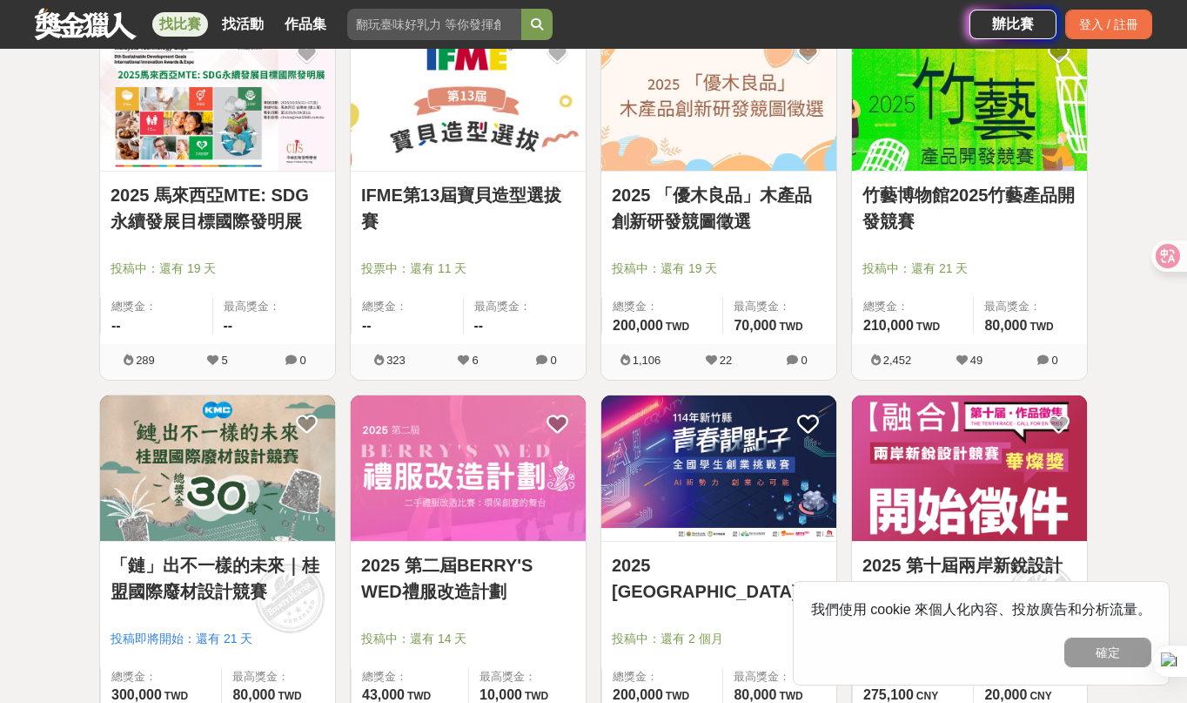
scroll to position [1883, 0]
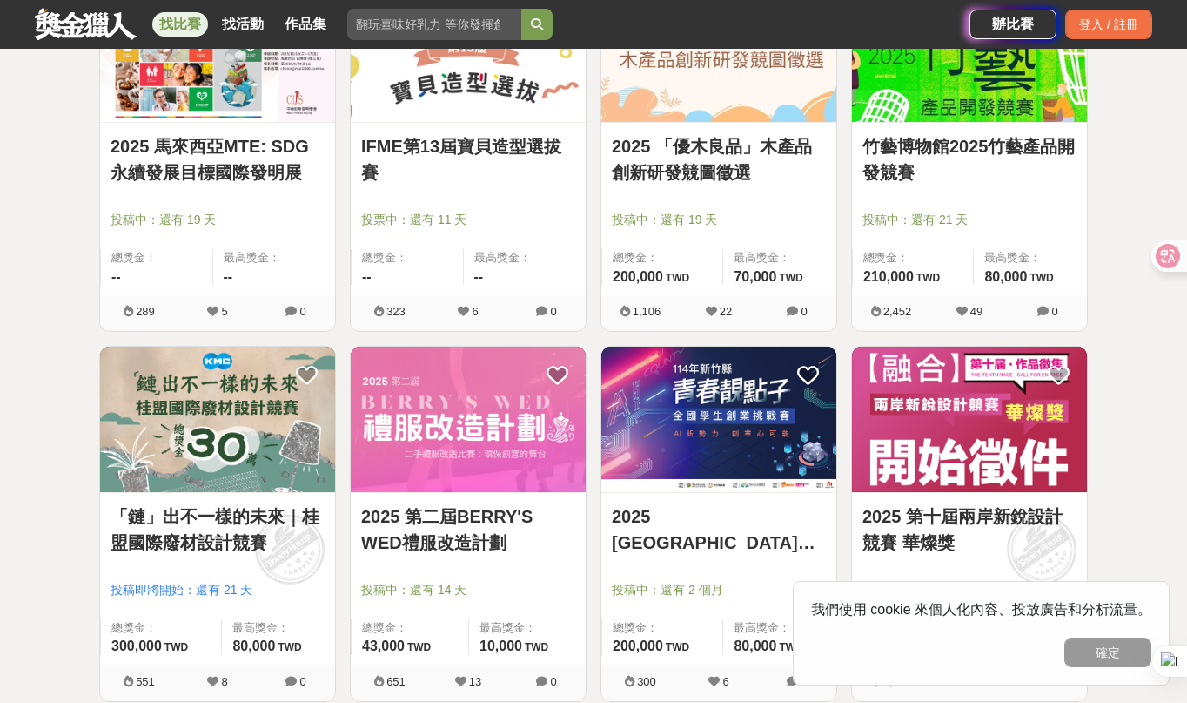
click at [691, 158] on link "2025 「優木良品」木產品創新研發競圖徵選" at bounding box center [719, 159] width 214 height 52
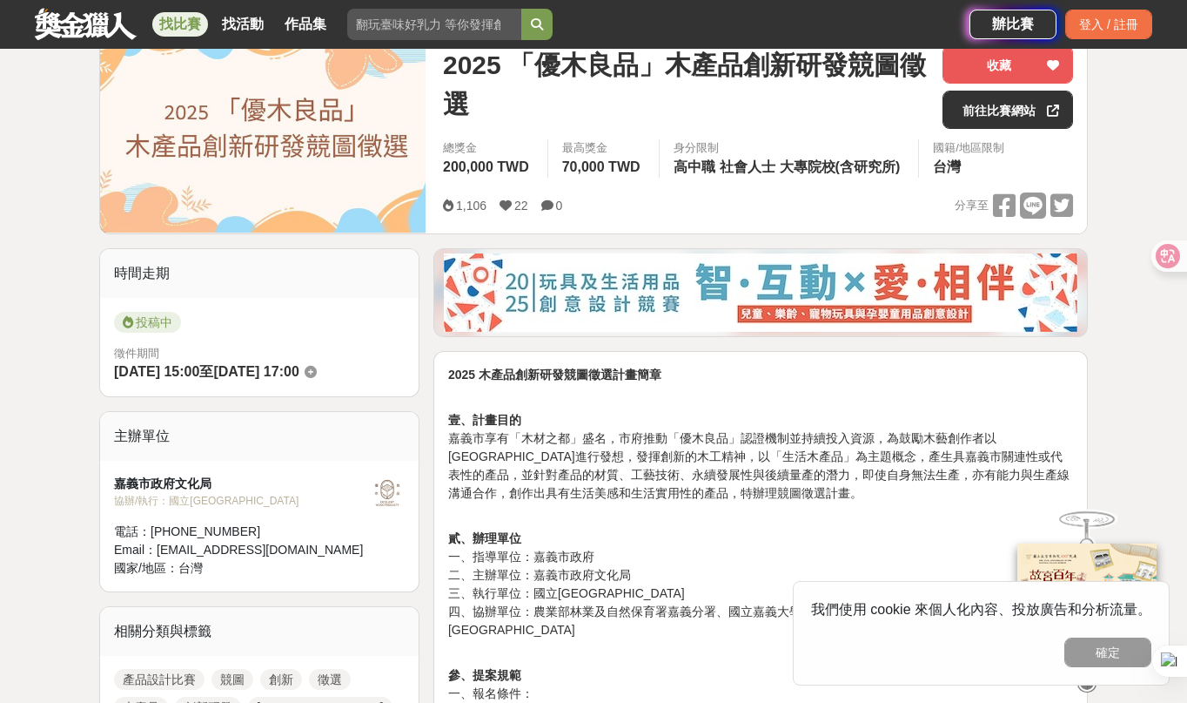
scroll to position [356, 0]
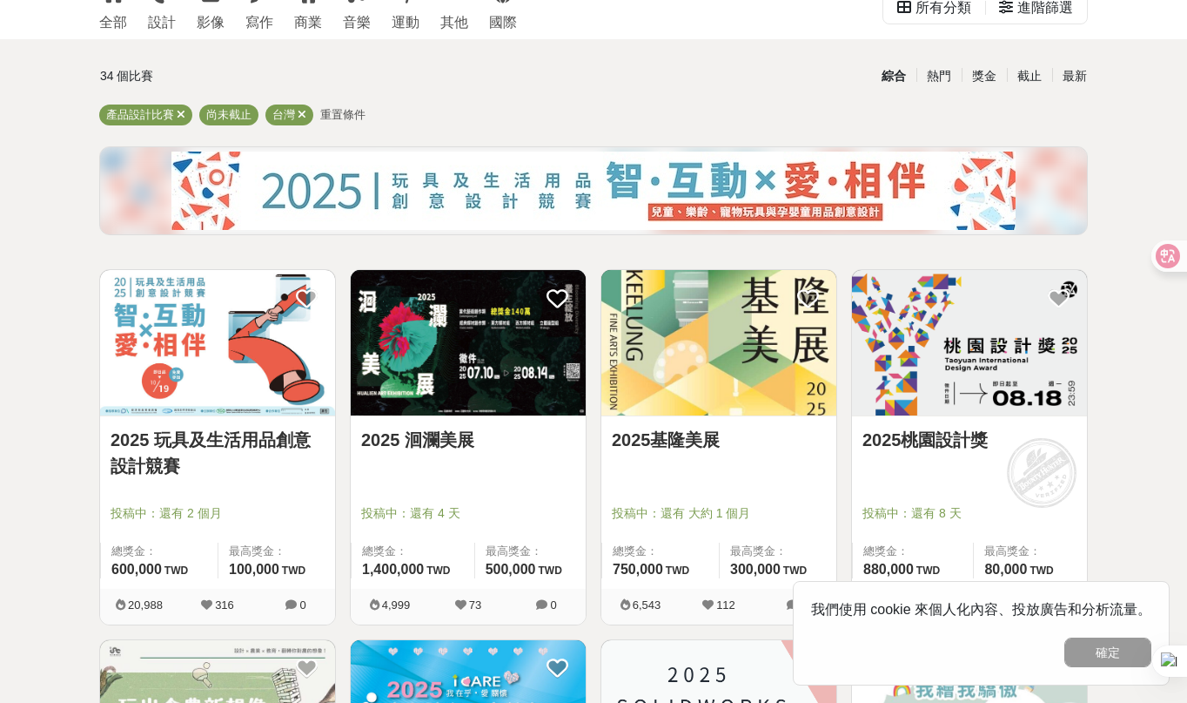
scroll to position [123, 0]
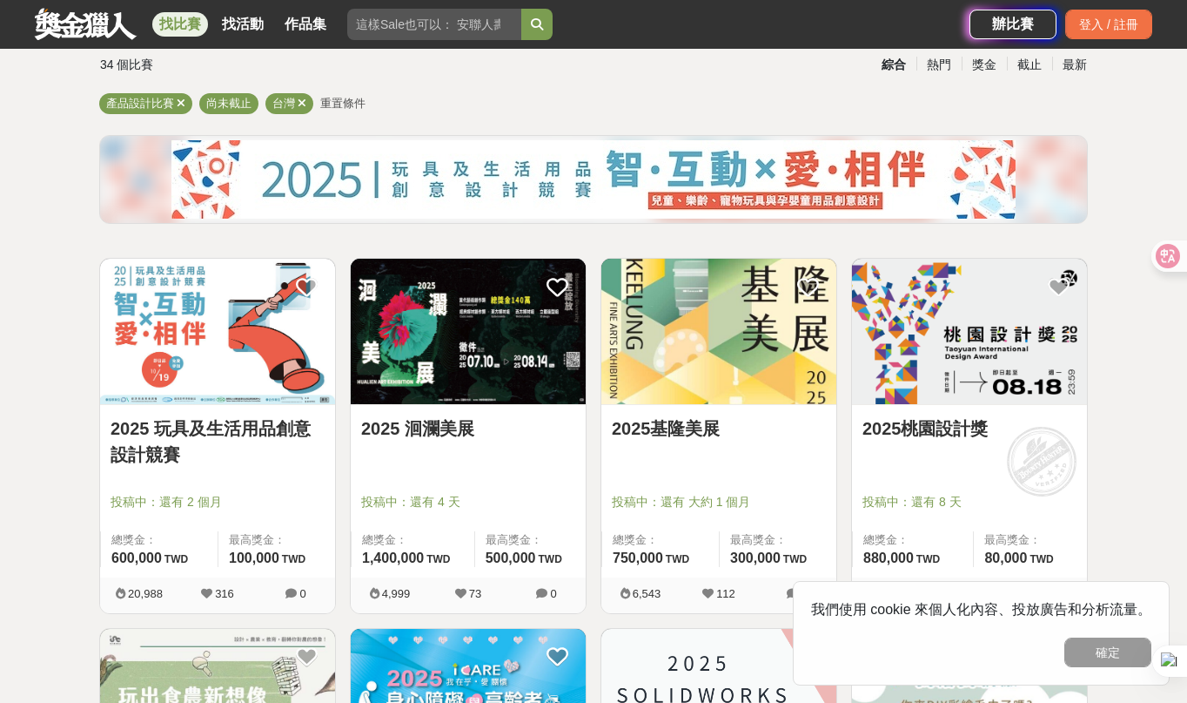
click at [259, 430] on link "2025 玩具及生活用品創意設計競賽" at bounding box center [218, 441] width 214 height 52
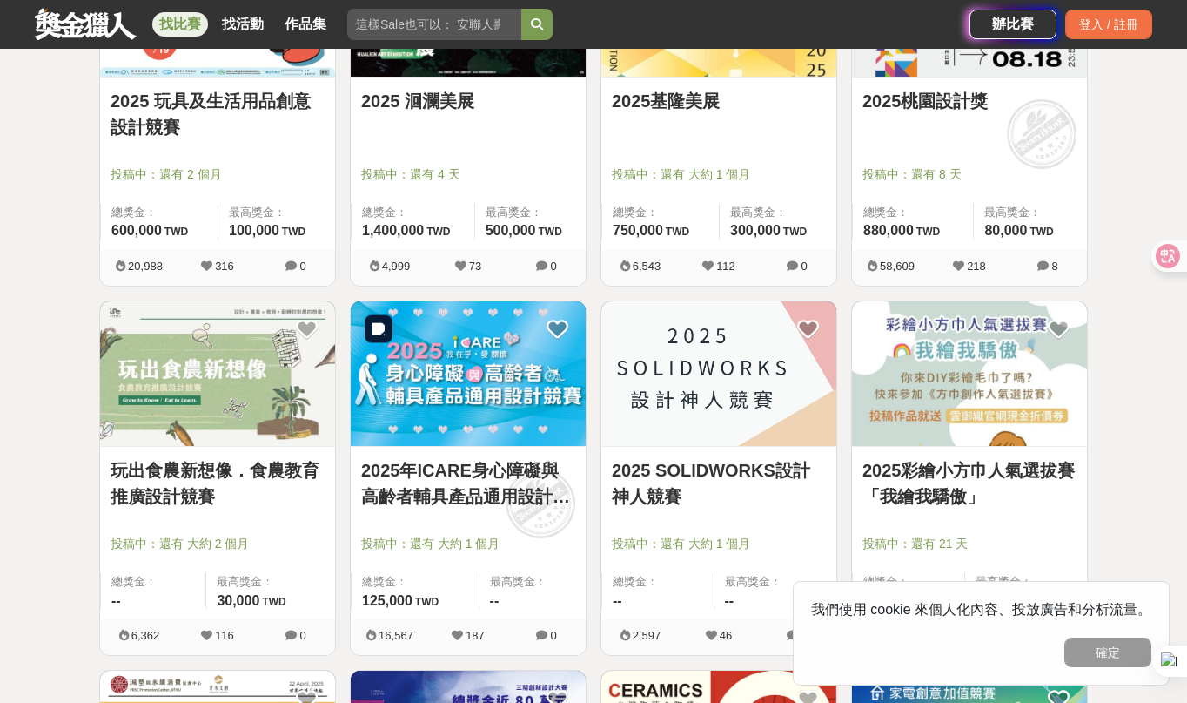
click at [507, 380] on img at bounding box center [468, 373] width 235 height 145
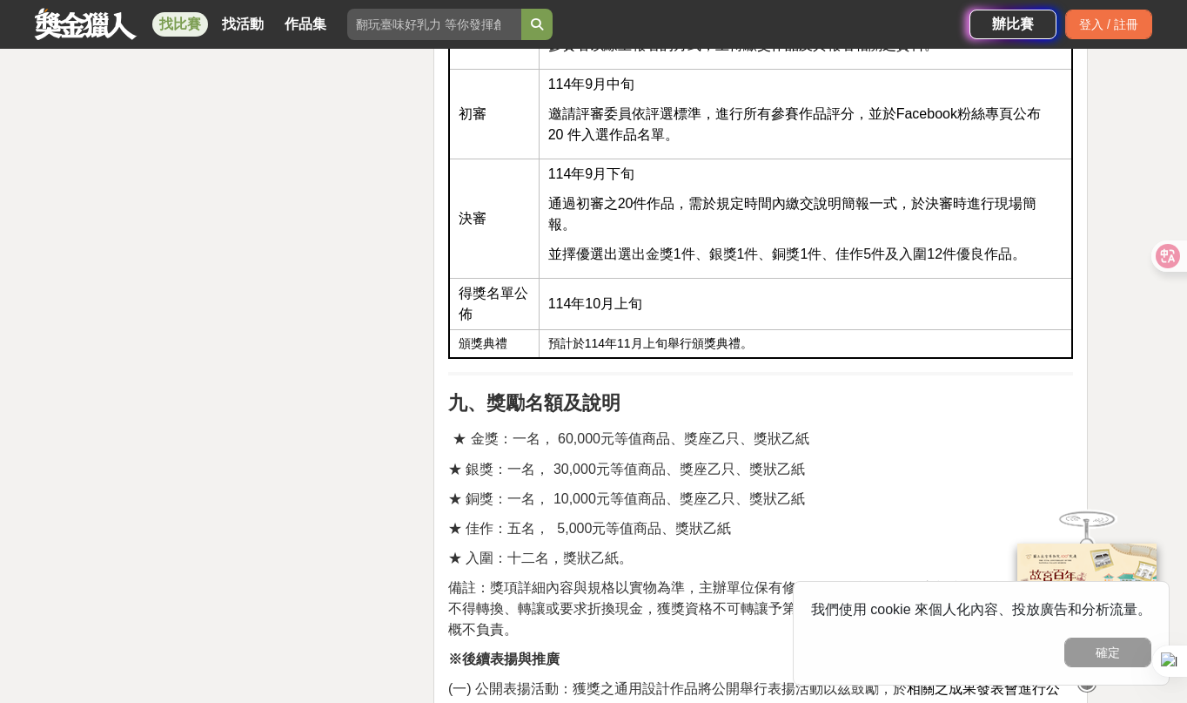
scroll to position [3638, 0]
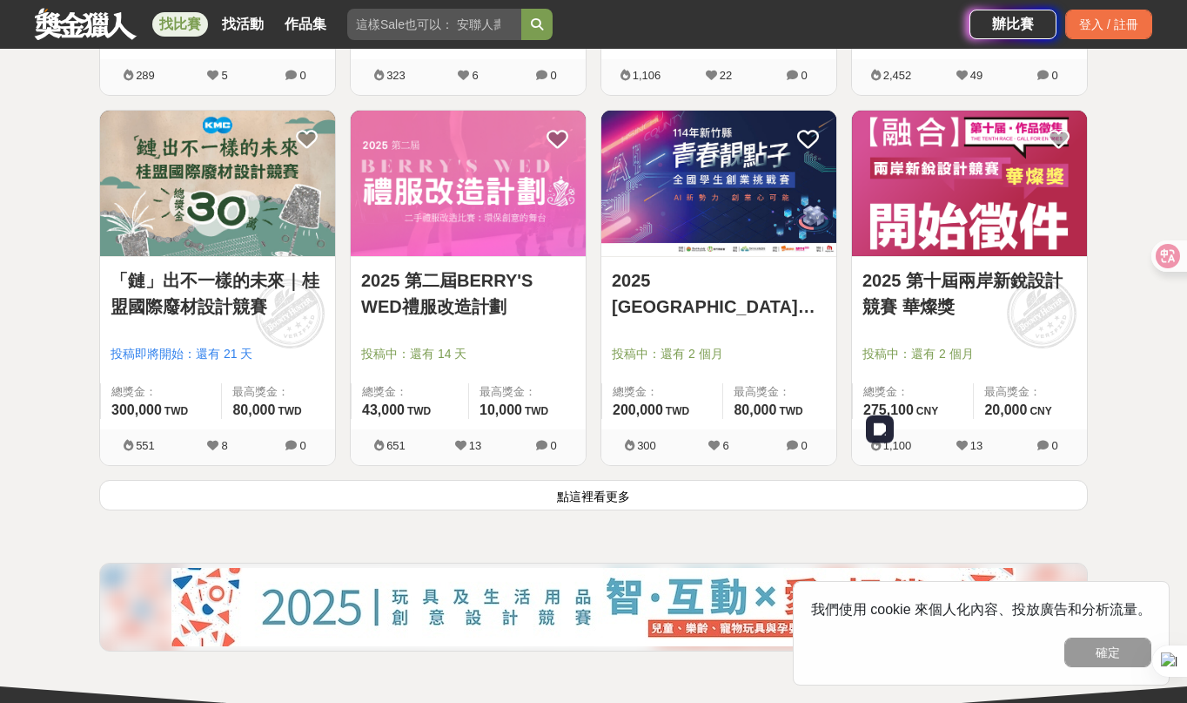
scroll to position [2280, 0]
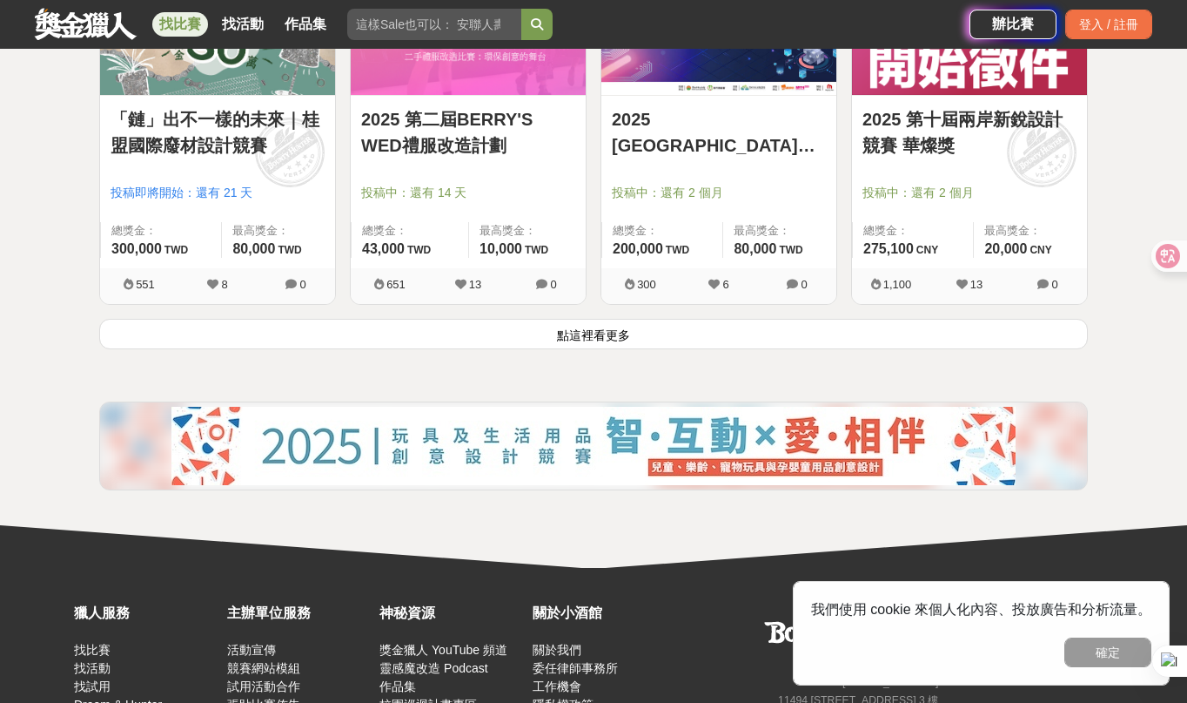
click at [925, 117] on link "2025 第十屆兩岸新銳設計競賽 華燦獎" at bounding box center [970, 132] width 214 height 52
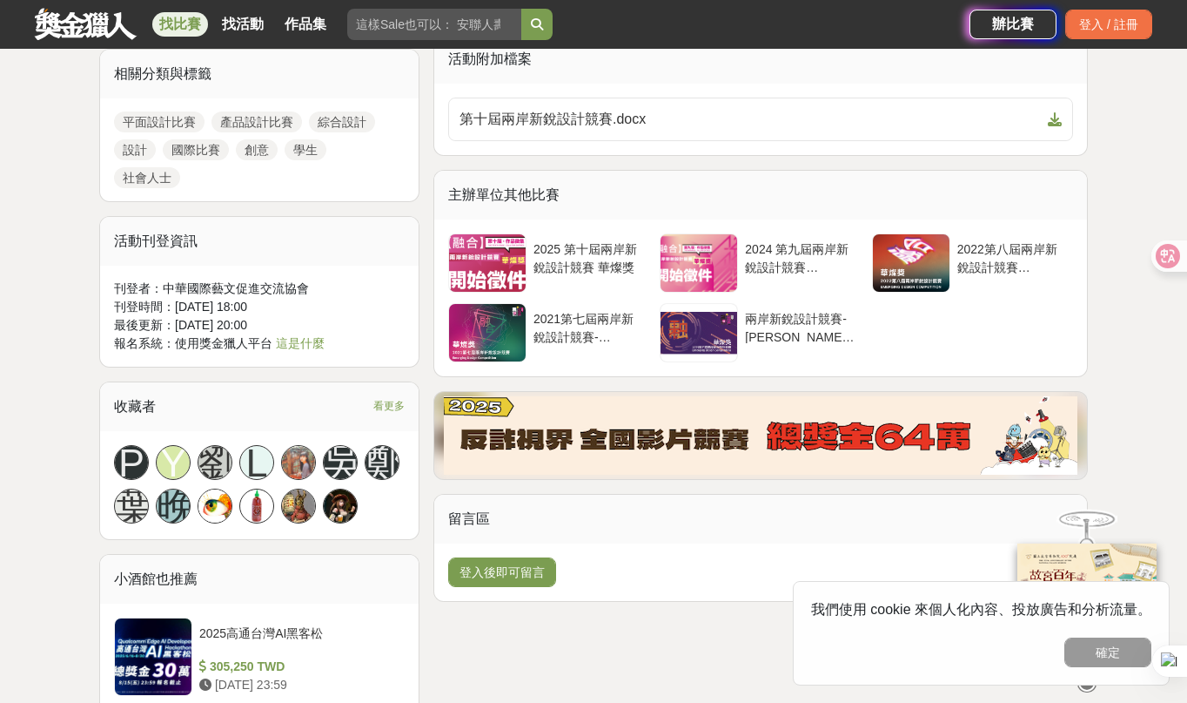
scroll to position [2578, 0]
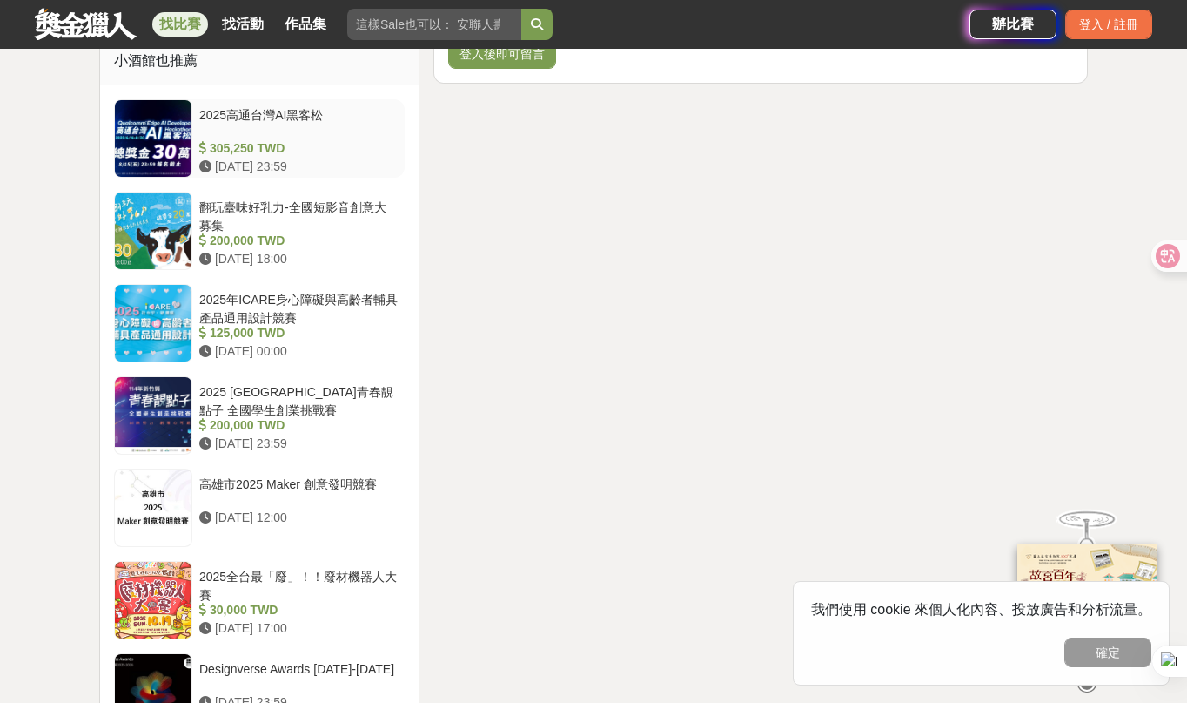
click at [264, 106] on div "2025高通台灣AI黑客松" at bounding box center [298, 122] width 198 height 33
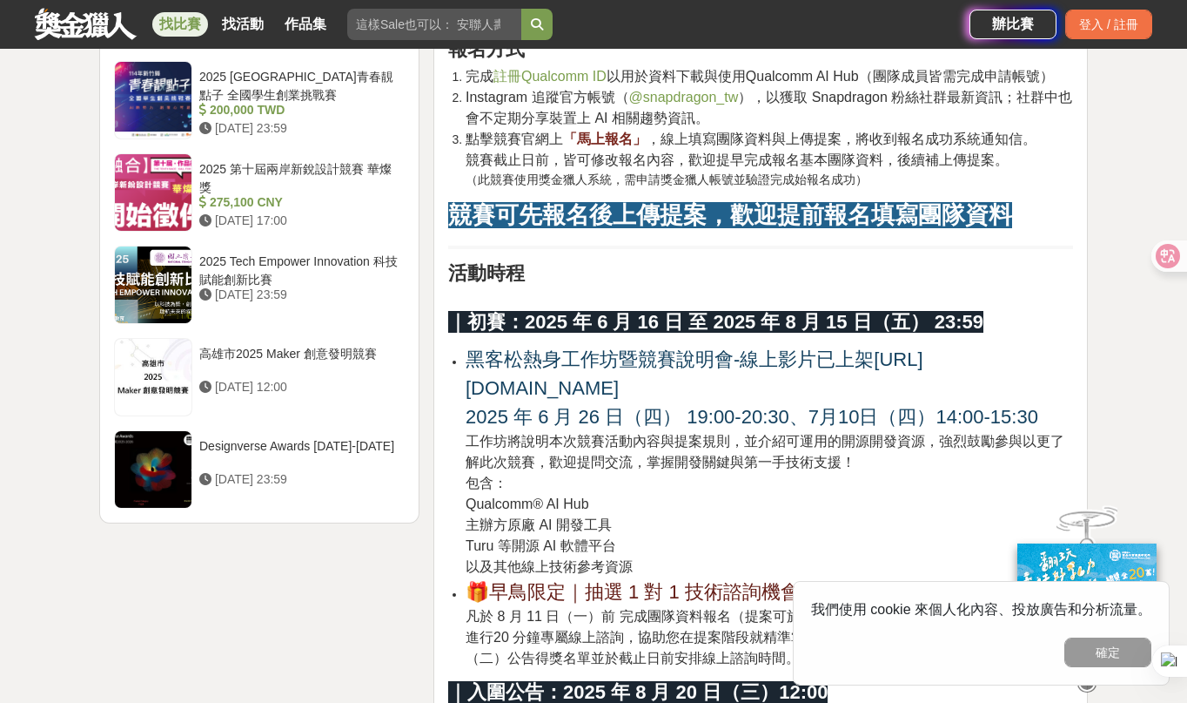
scroll to position [2468, 0]
